Goal: Information Seeking & Learning: Compare options

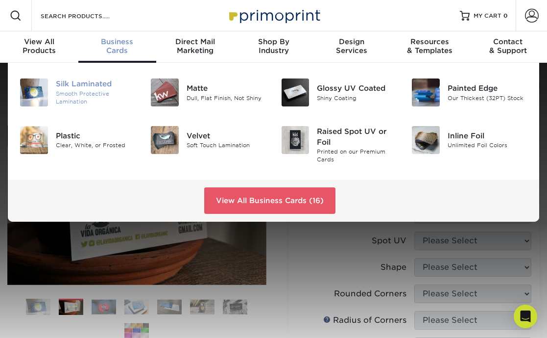
click at [32, 93] on img at bounding box center [34, 92] width 28 height 28
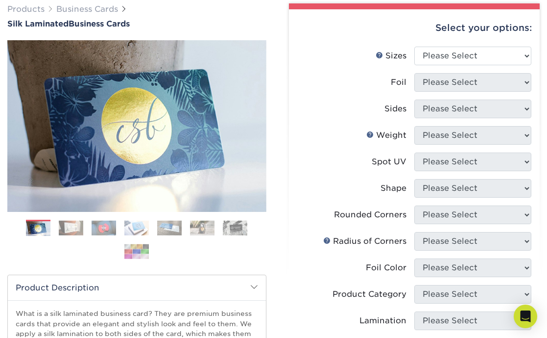
scroll to position [77, 0]
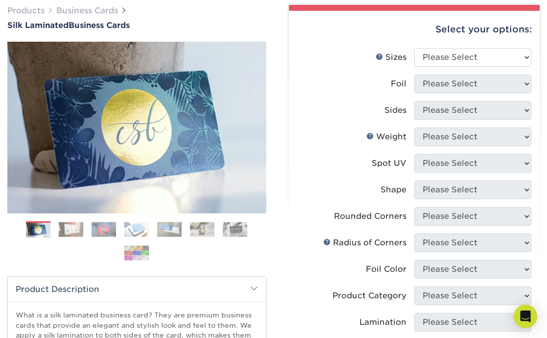
click at [395, 191] on div "Shape" at bounding box center [394, 190] width 26 height 12
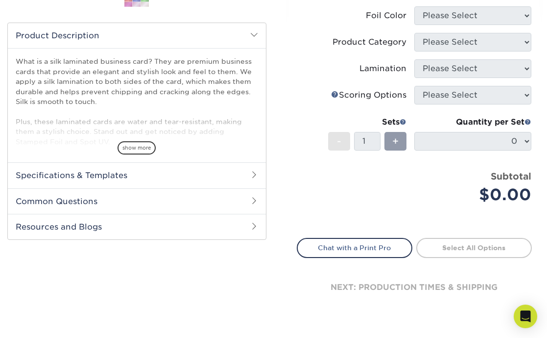
scroll to position [329, 0]
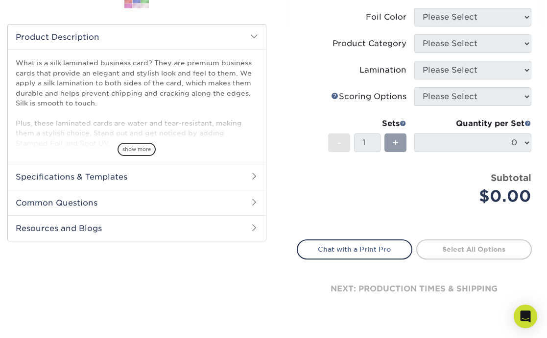
click at [115, 178] on h2 "Specifications & Templates" at bounding box center [137, 176] width 258 height 25
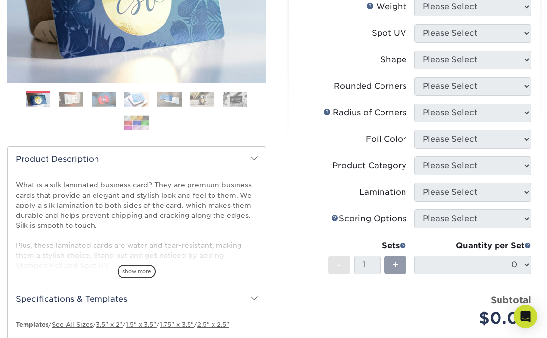
scroll to position [0, 0]
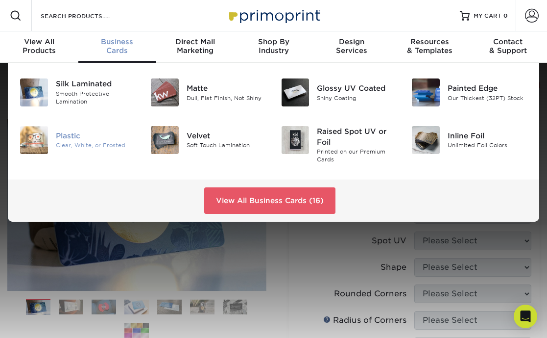
click at [61, 136] on div "Plastic" at bounding box center [96, 135] width 80 height 11
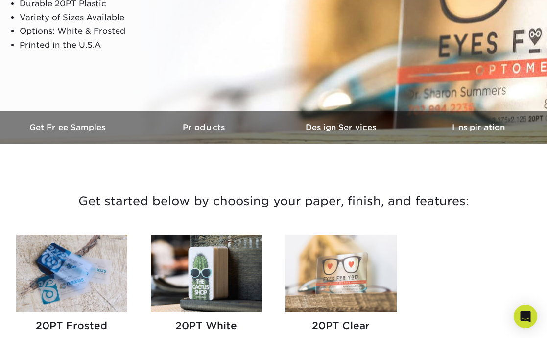
scroll to position [270, 0]
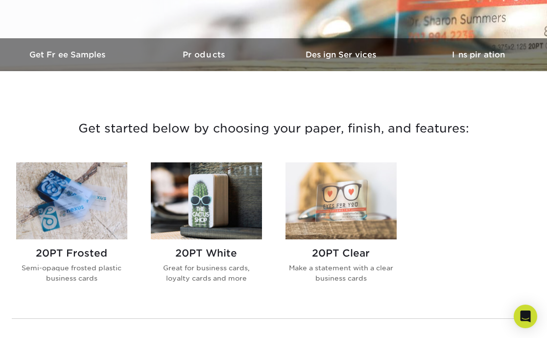
click at [334, 196] on img at bounding box center [341, 200] width 111 height 77
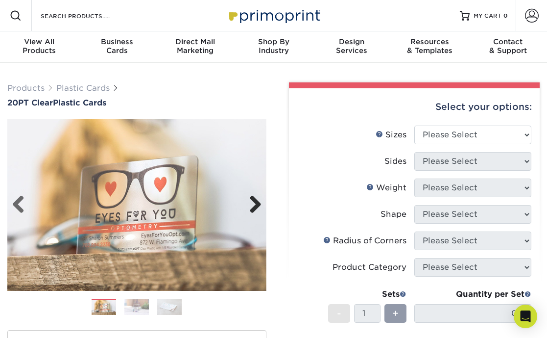
click at [255, 203] on link "Next" at bounding box center [252, 205] width 20 height 20
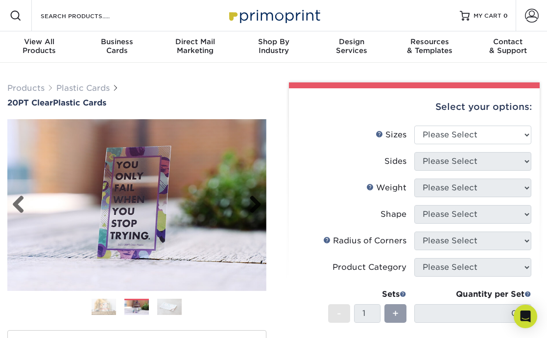
click at [255, 203] on link "Next" at bounding box center [252, 205] width 20 height 20
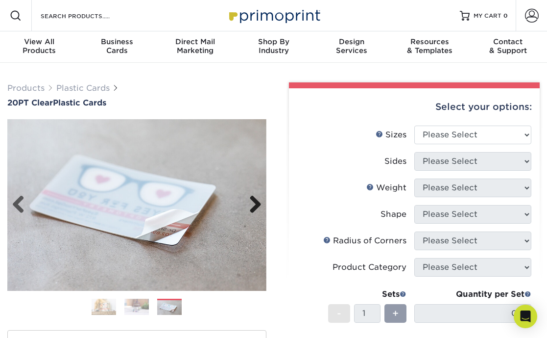
click at [255, 203] on link "Next" at bounding box center [252, 205] width 20 height 20
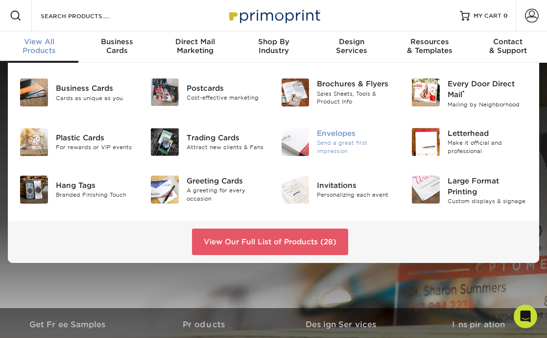
click at [340, 135] on div "Envelopes" at bounding box center [357, 133] width 80 height 11
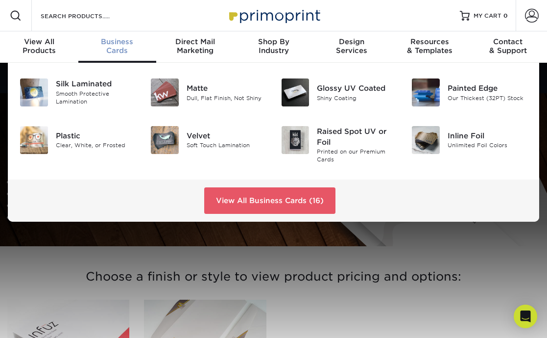
click at [119, 49] on div "Business Cards" at bounding box center [117, 46] width 78 height 18
click at [421, 138] on img at bounding box center [426, 140] width 28 height 28
